Goal: Task Accomplishment & Management: Complete application form

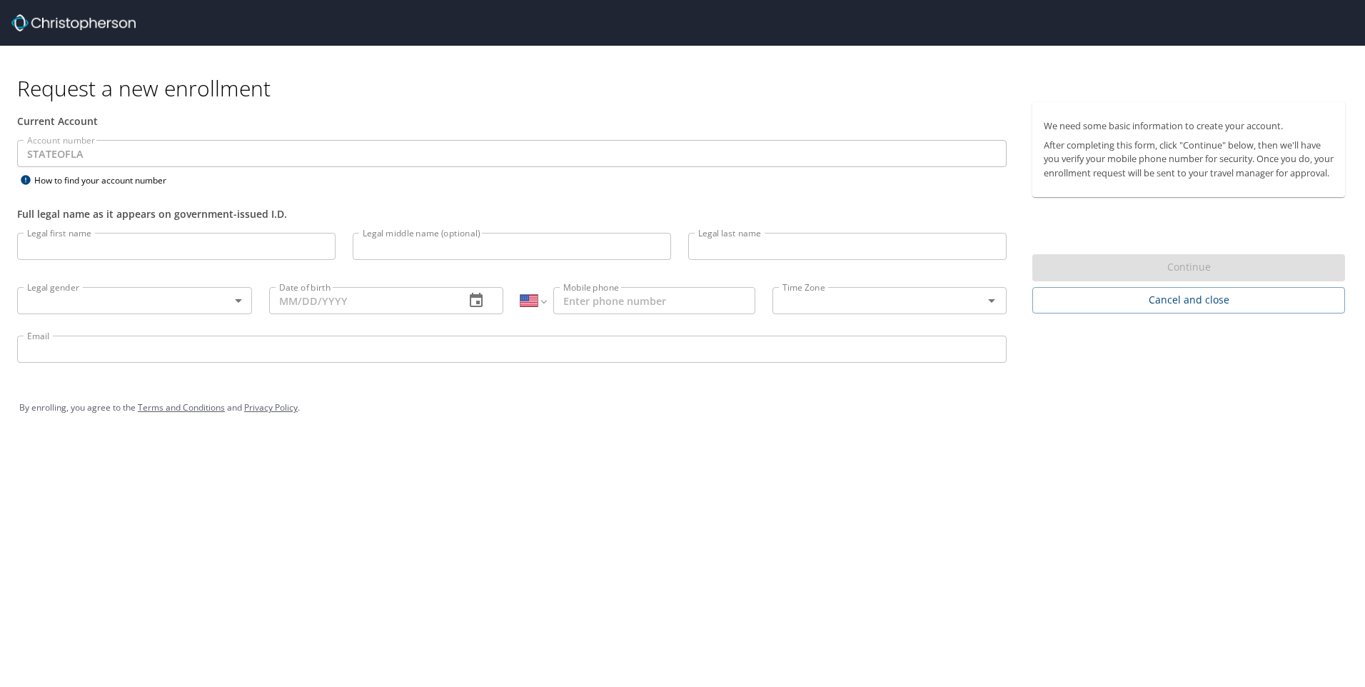
select select "US"
click at [148, 259] on input "Legal first name" at bounding box center [176, 246] width 318 height 27
type input "JaMarcus"
type input "[PERSON_NAME]"
click at [170, 298] on body "Request a new enrollment Current Account Account number STATEOFLA Account numbe…" at bounding box center [682, 343] width 1365 height 687
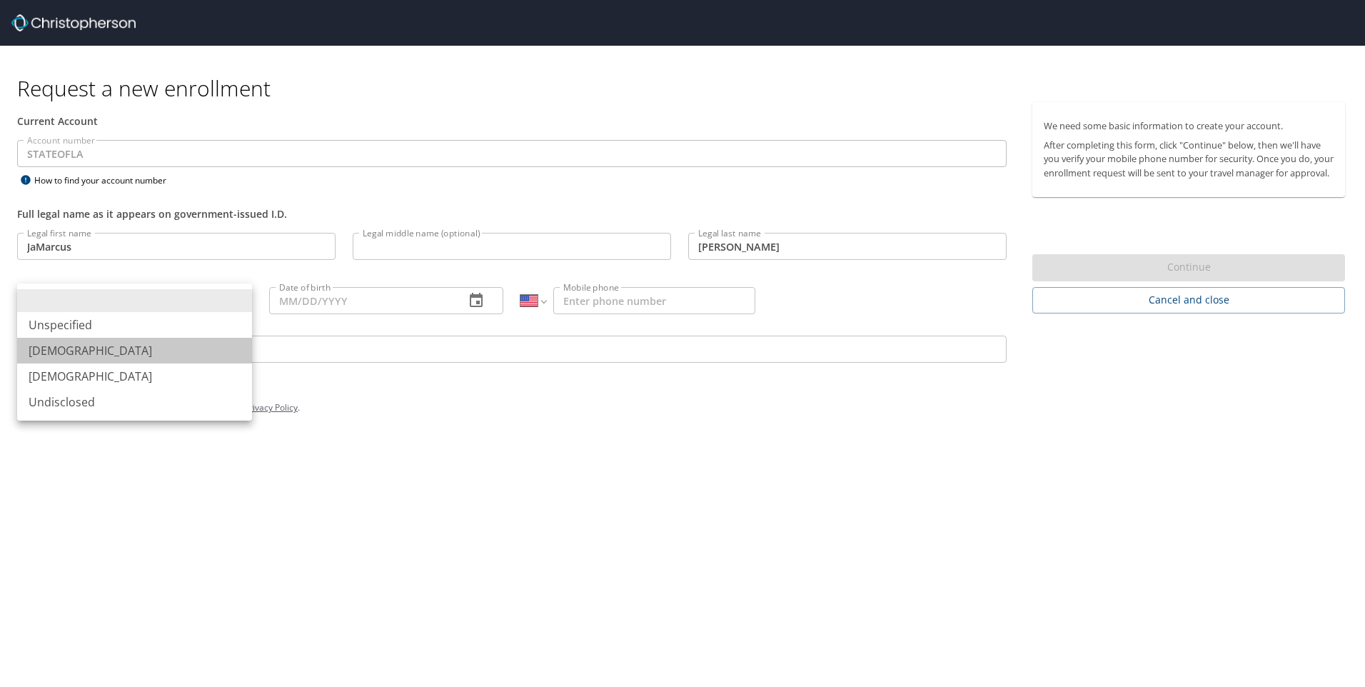
click at [161, 343] on li "[DEMOGRAPHIC_DATA]" at bounding box center [134, 351] width 235 height 26
type input "[DEMOGRAPHIC_DATA]"
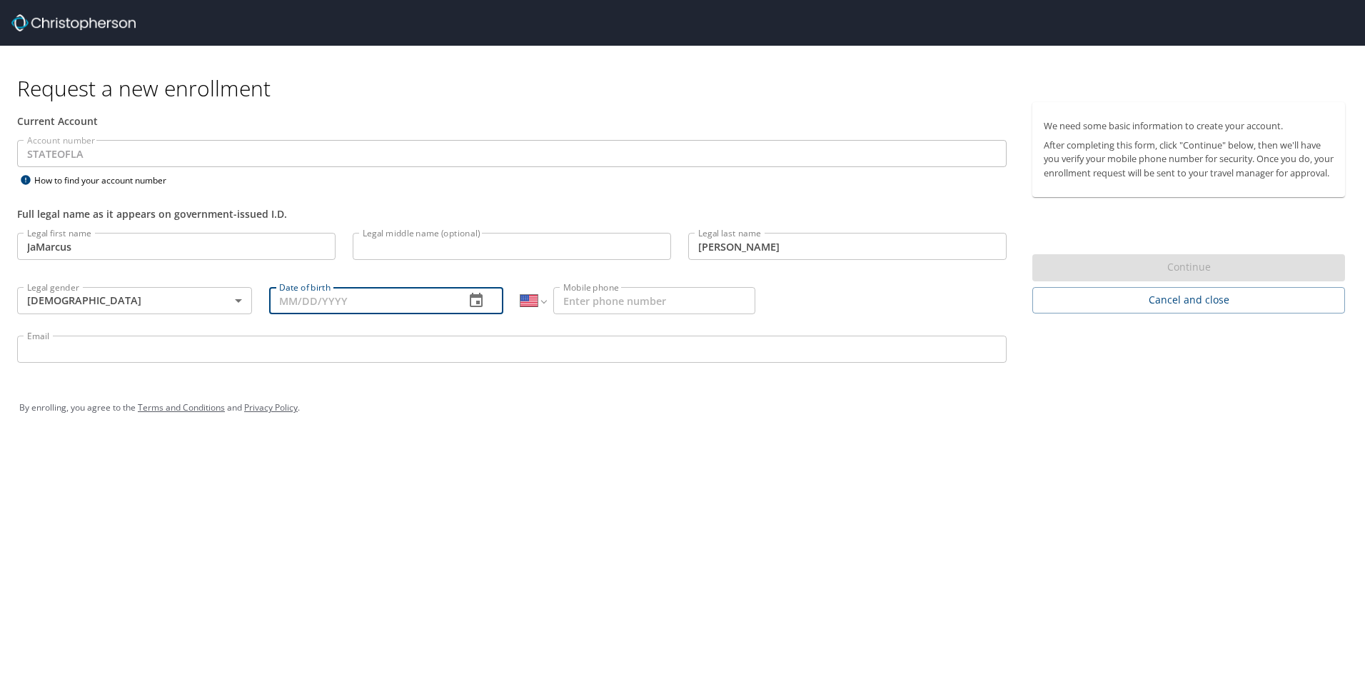
click at [287, 303] on input "Date of birth" at bounding box center [361, 300] width 185 height 27
type input "[DATE]"
click at [587, 292] on input "Mobile phone" at bounding box center [654, 300] width 202 height 27
click at [573, 298] on input "1 (225) 250-9784" at bounding box center [654, 300] width 202 height 27
type input "[PHONE_NUMBER]"
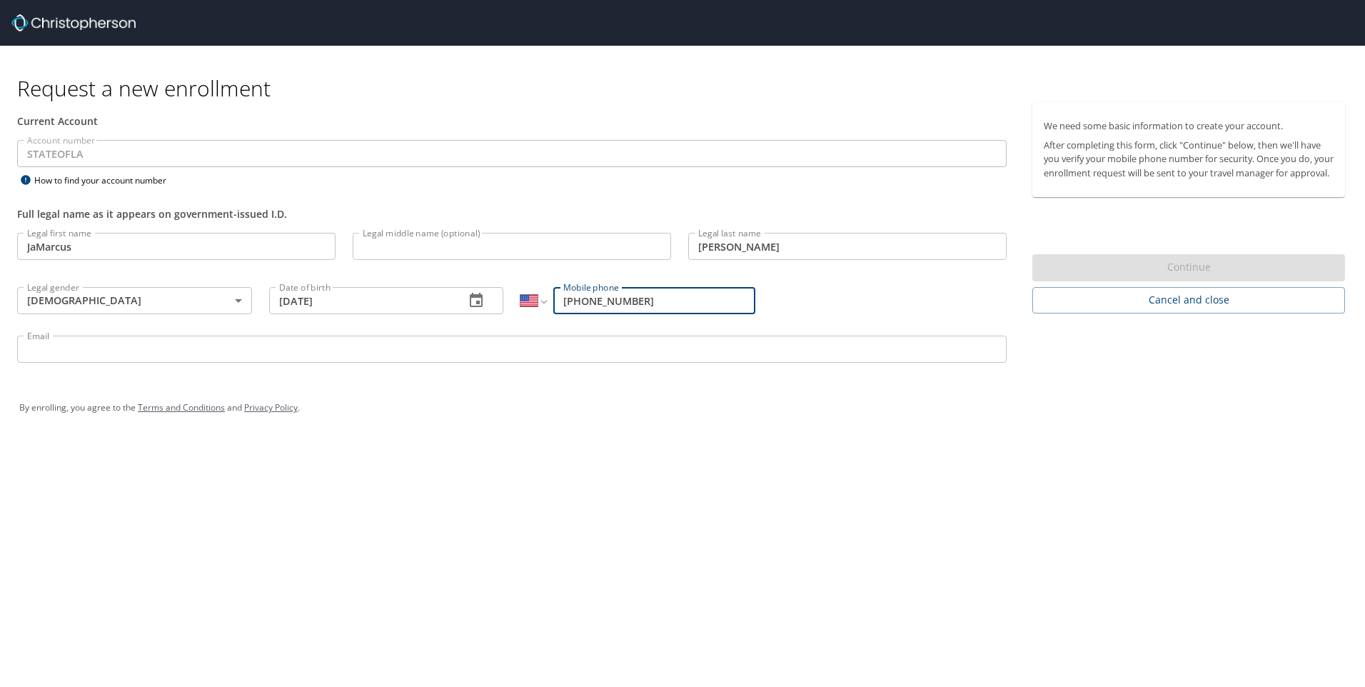
click at [718, 310] on input "[PHONE_NUMBER]" at bounding box center [654, 300] width 202 height 27
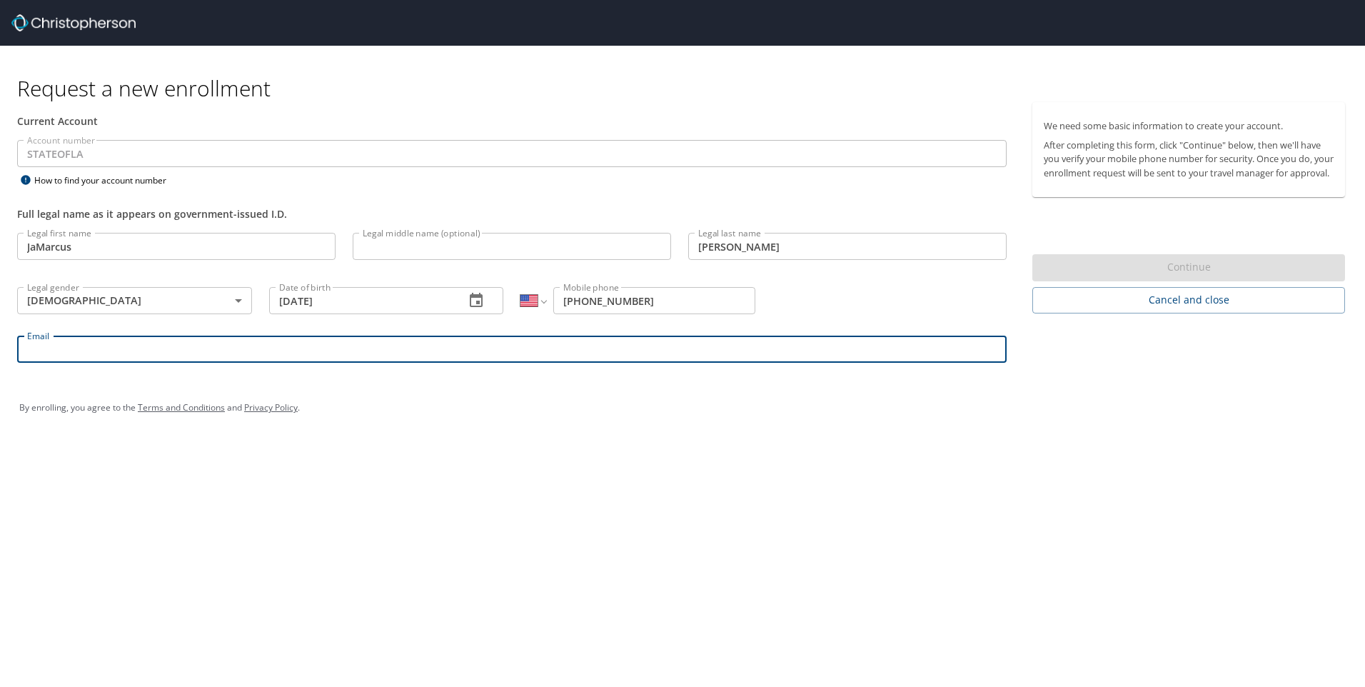
click at [695, 348] on input "Email" at bounding box center [512, 349] width 990 height 27
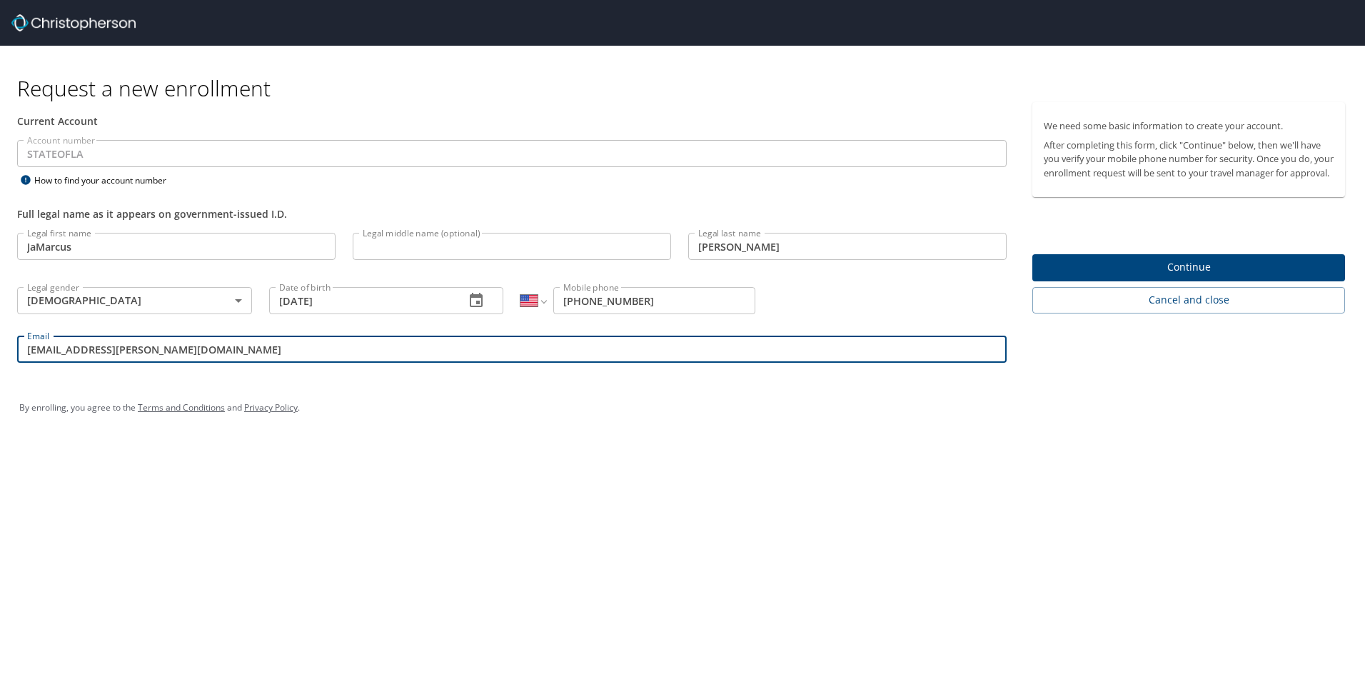
click at [148, 356] on input "jamarcus.kaufman@vivint.com" at bounding box center [512, 349] width 990 height 27
drag, startPoint x: 148, startPoint y: 354, endPoint x: 144, endPoint y: 362, distance: 8.6
click at [144, 362] on input "jamarcus.kaufman@vivint.com" at bounding box center [512, 349] width 990 height 27
type input "[EMAIL_ADDRESS][PERSON_NAME][DOMAIN_NAME]"
click at [1092, 276] on span "Continue" at bounding box center [1189, 267] width 290 height 18
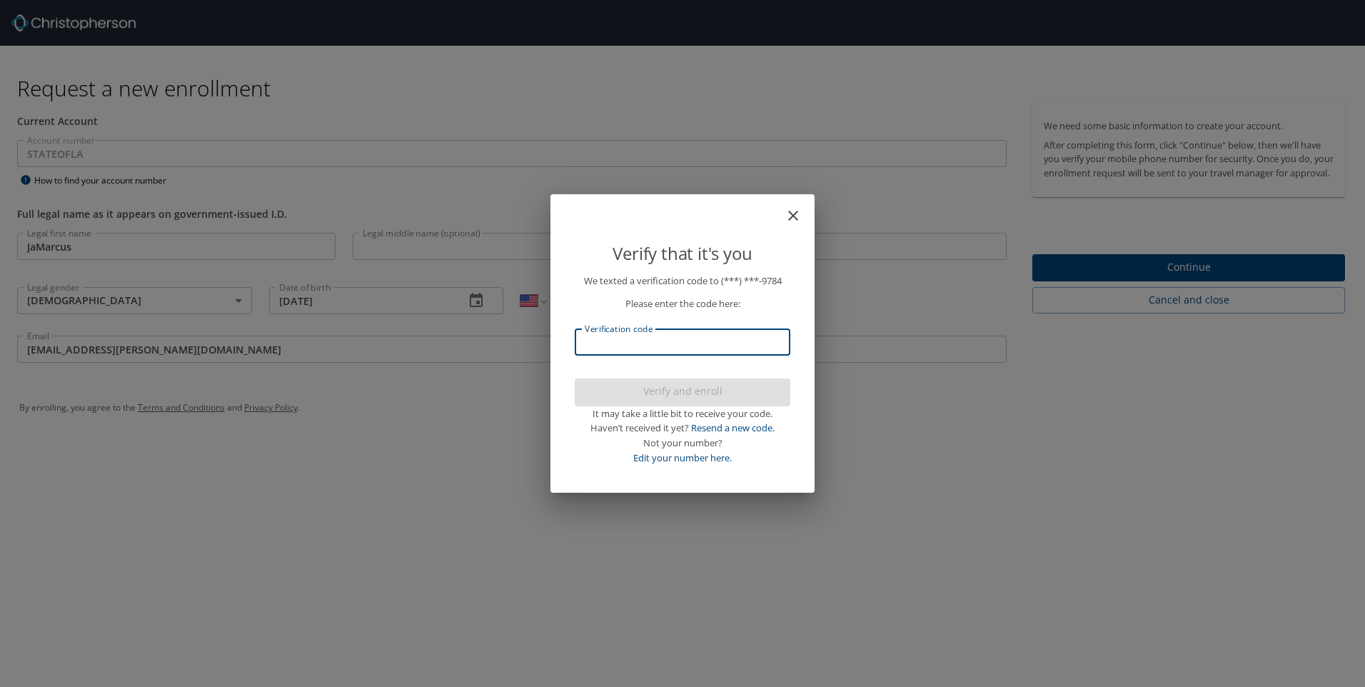
click at [751, 351] on input "Verification code" at bounding box center [683, 341] width 216 height 27
type input "746217"
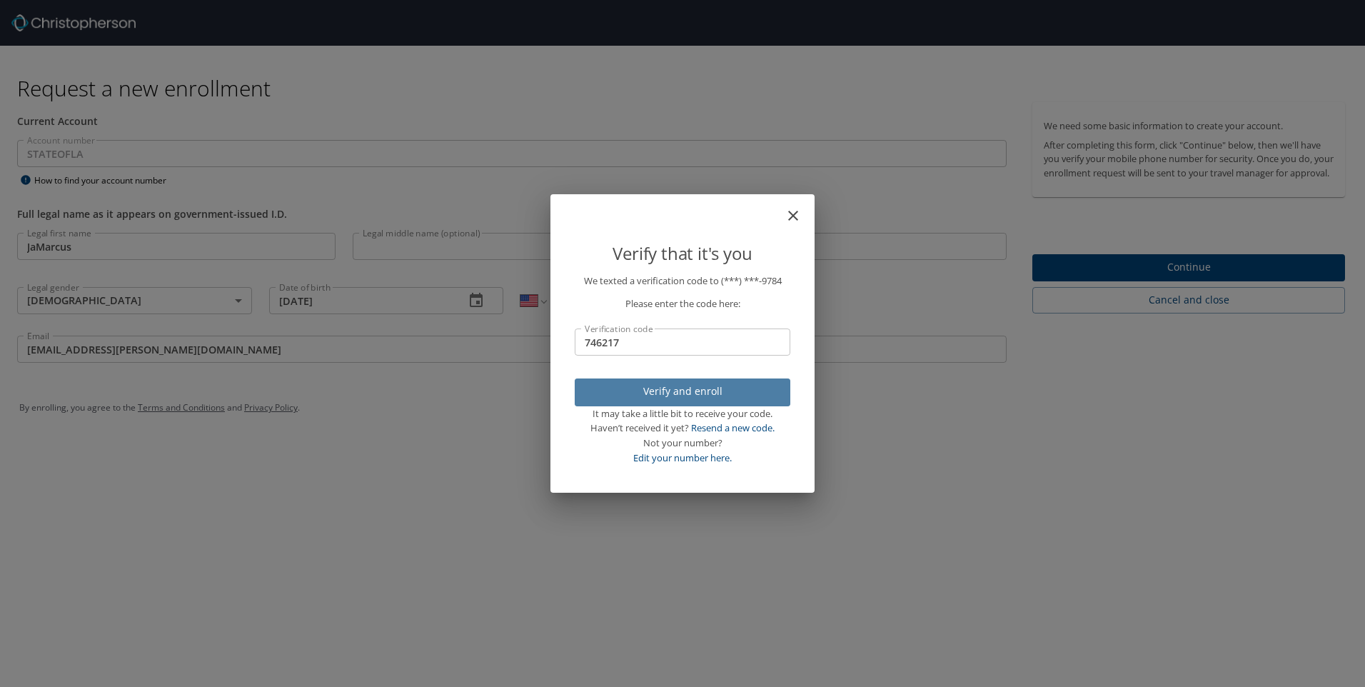
click at [638, 392] on span "Verify and enroll" at bounding box center [682, 392] width 193 height 18
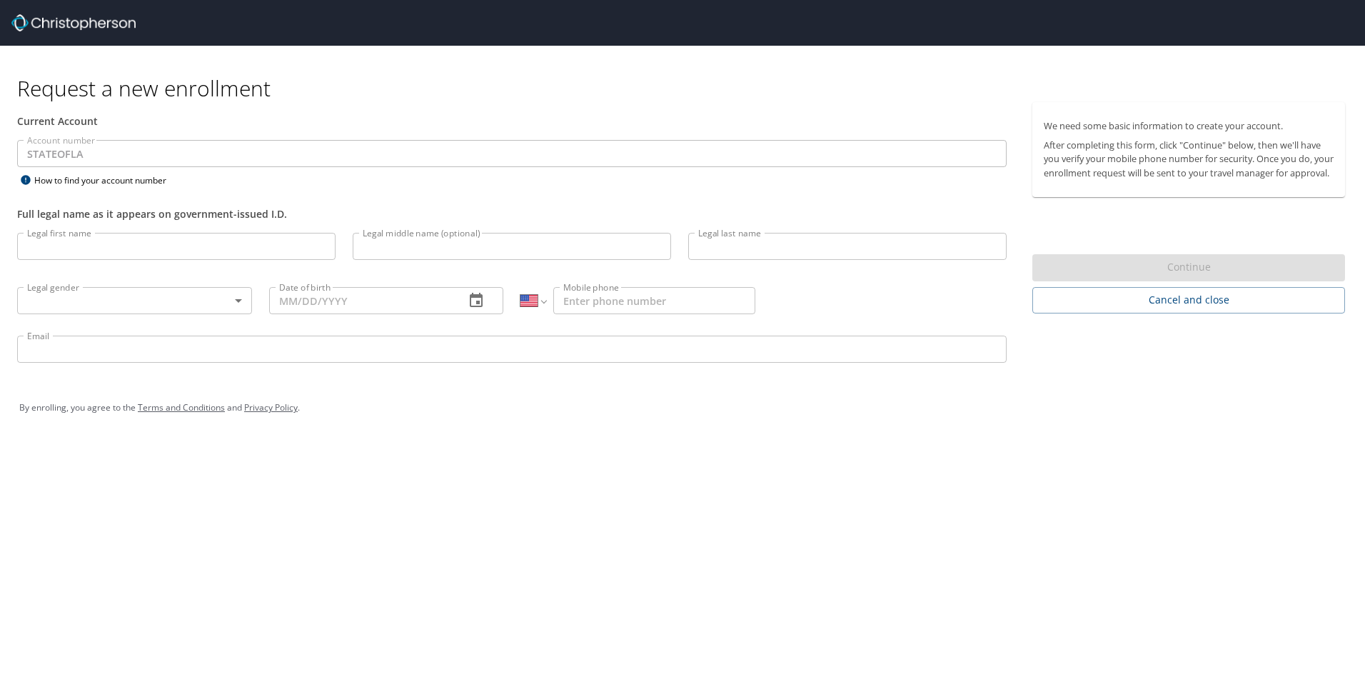
select select "US"
click at [260, 340] on input "Email" at bounding box center [512, 349] width 990 height 27
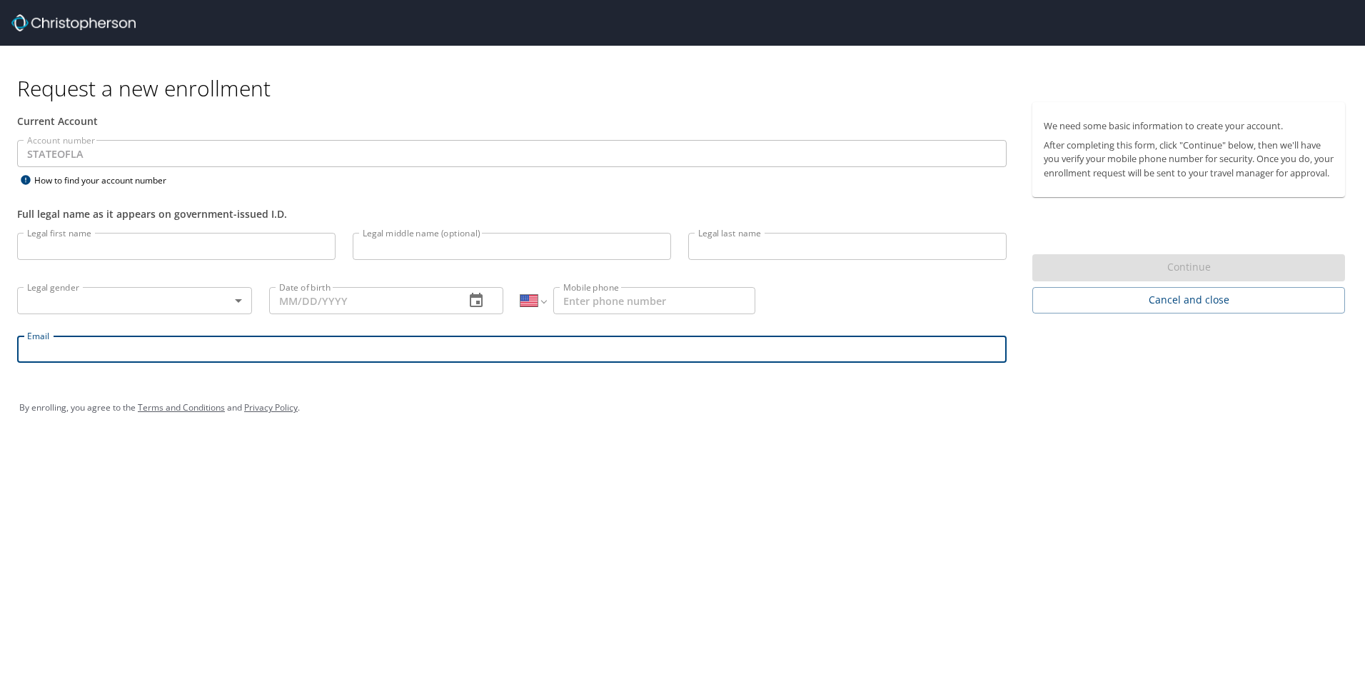
type input "[EMAIL_ADDRESS][PERSON_NAME][DOMAIN_NAME]"
type input "JaMarcus"
type input "[PERSON_NAME]"
type input "[DATE]"
type input "[PHONE_NUMBER]"
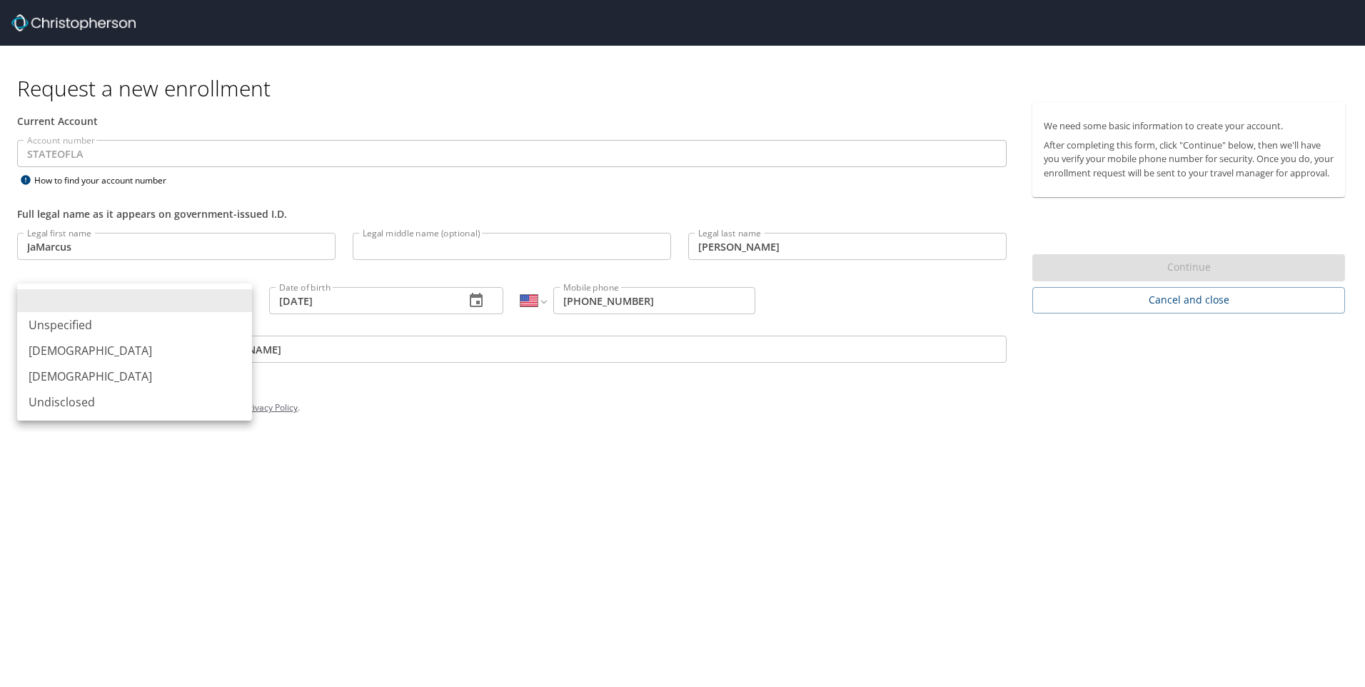
click at [191, 311] on body "Request a new enrollment Current Account Account number STATEOFLA Account numbe…" at bounding box center [682, 343] width 1365 height 687
click at [169, 344] on li "[DEMOGRAPHIC_DATA]" at bounding box center [134, 351] width 235 height 26
type input "[DEMOGRAPHIC_DATA]"
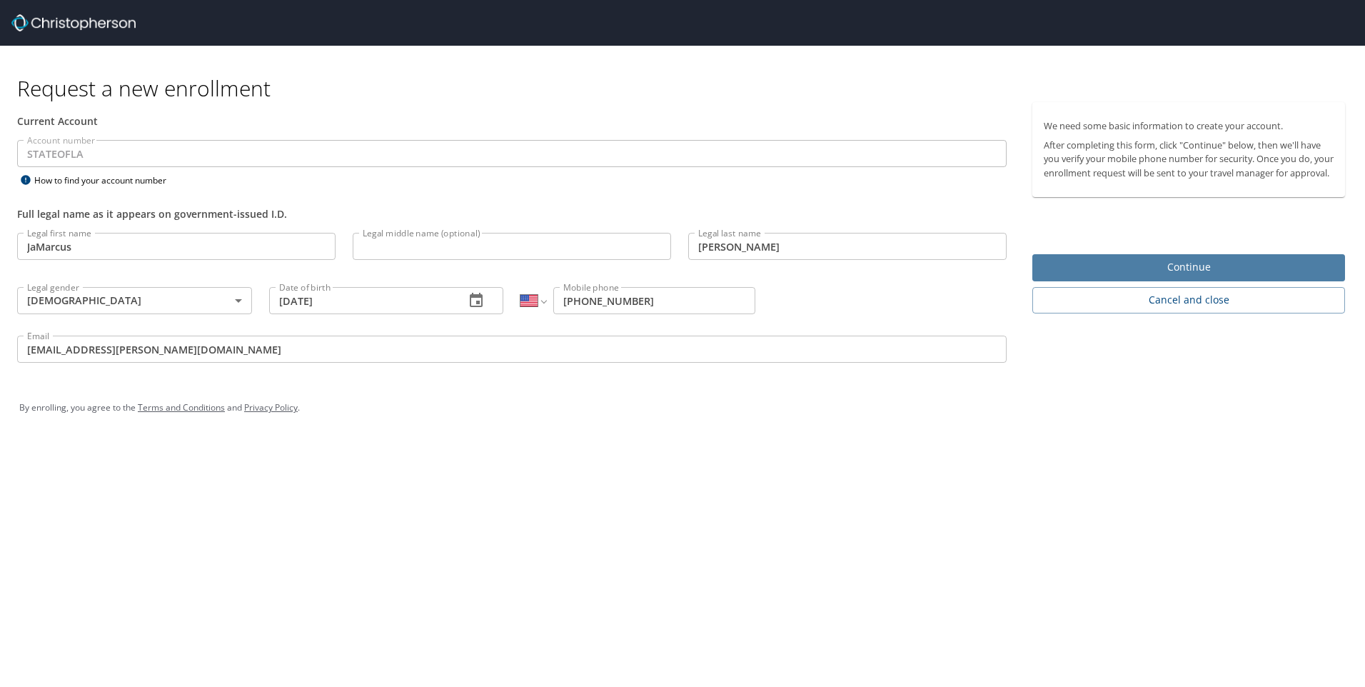
click at [1049, 276] on span "Continue" at bounding box center [1189, 267] width 290 height 18
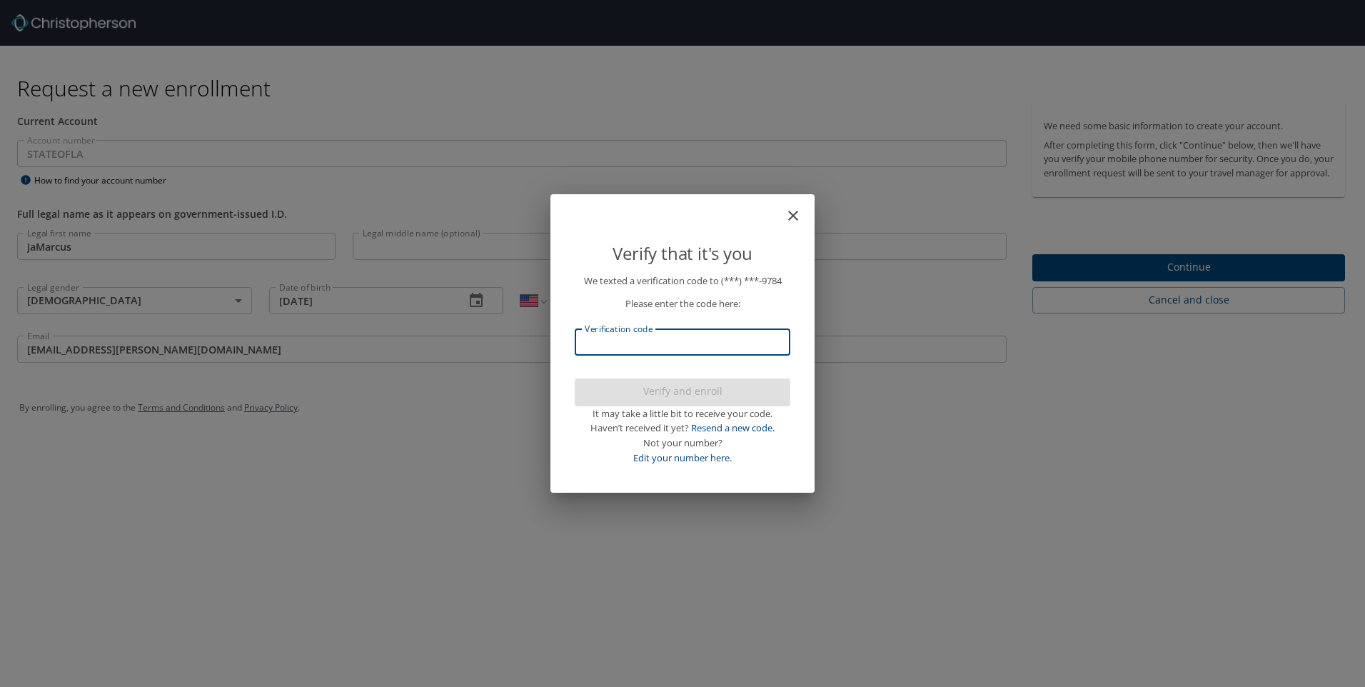
click at [712, 345] on input "Verification code" at bounding box center [683, 341] width 216 height 27
type input "383"
